Goal: Information Seeking & Learning: Learn about a topic

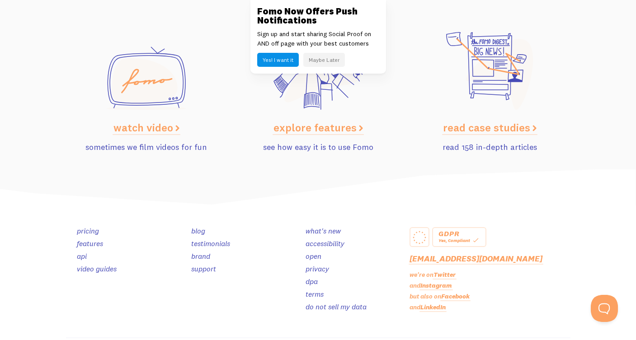
scroll to position [4501, 0]
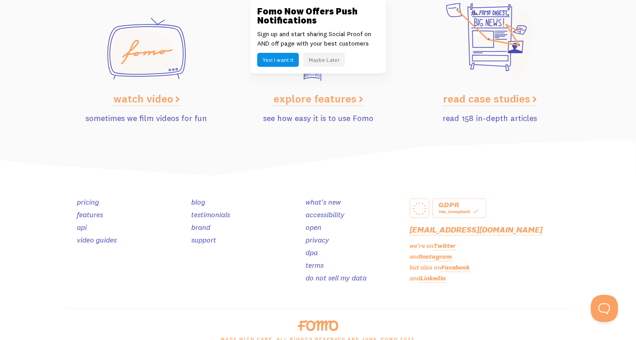
click at [285, 302] on div "pricing features api video guides blog testimonials brand support what's new ac…" at bounding box center [318, 243] width 504 height 132
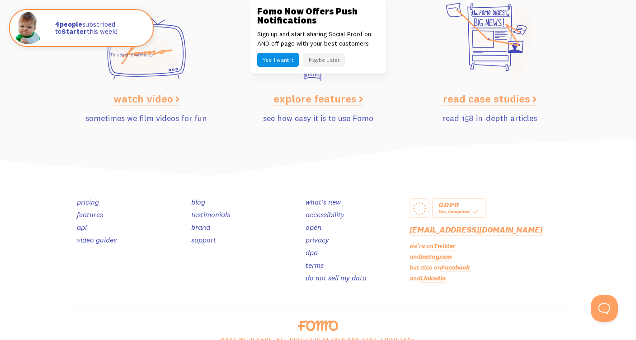
click at [91, 206] on link "pricing" at bounding box center [88, 201] width 22 height 9
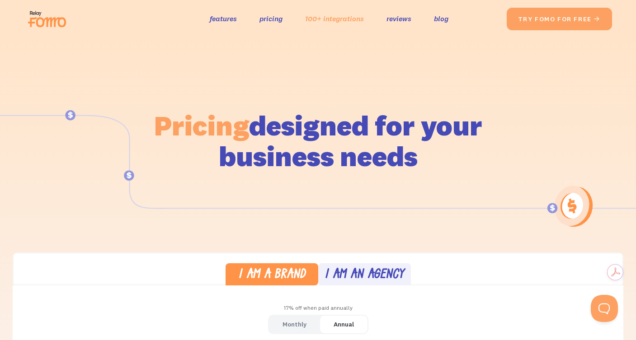
click at [345, 19] on link "100+ integrations" at bounding box center [334, 18] width 59 height 13
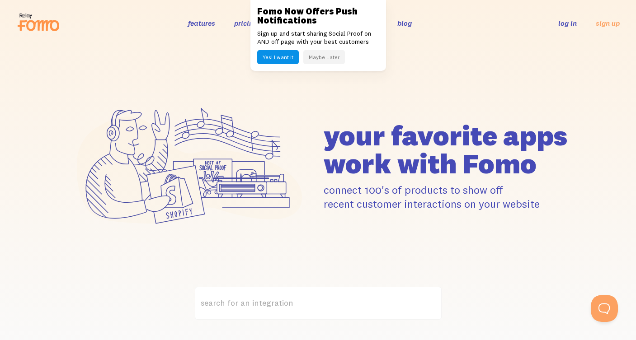
click at [513, 52] on div "your favorite apps" at bounding box center [318, 166] width 636 height 241
click at [320, 55] on button "Maybe Later" at bounding box center [324, 57] width 42 height 14
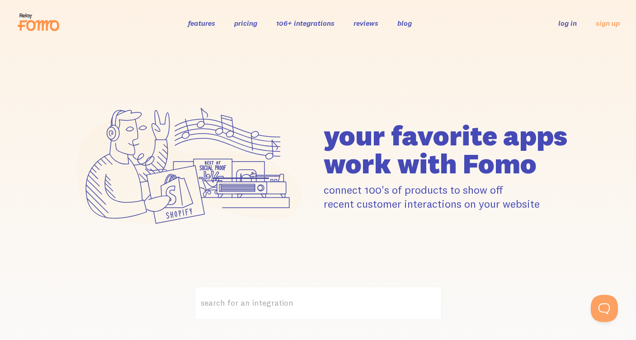
click at [203, 24] on link "features" at bounding box center [201, 23] width 27 height 9
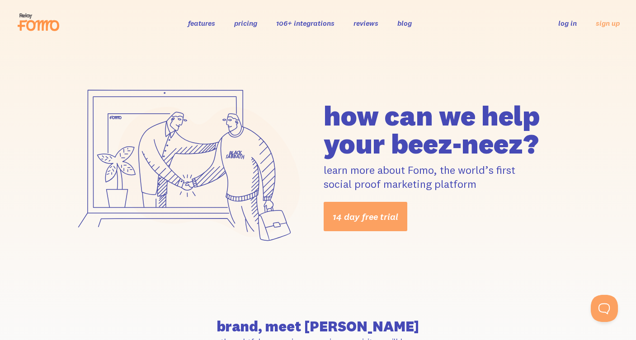
click at [495, 296] on section "brand, meet [PERSON_NAME] thoughtful conversion scenarios your visitors will lo…" at bounding box center [318, 333] width 636 height 93
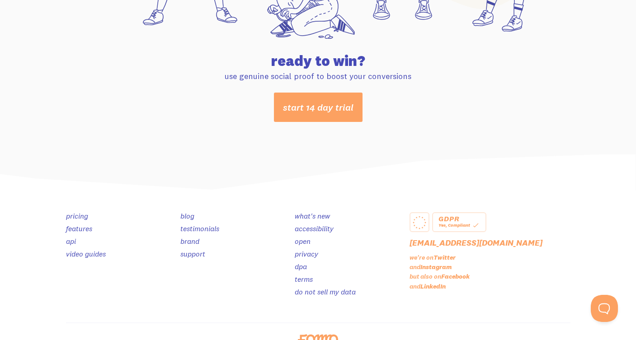
scroll to position [4788, 0]
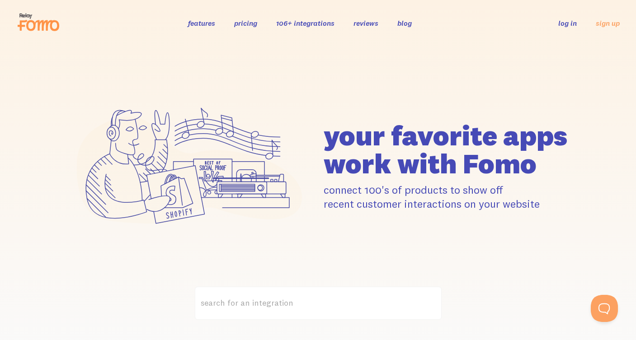
click at [87, 82] on icon at bounding box center [189, 166] width 247 height 174
